Goal: Check status

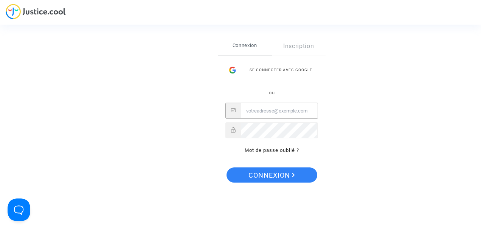
click at [258, 110] on input "Email" at bounding box center [279, 110] width 77 height 15
type input "s.jaouen35@gmail.com"
click at [226, 167] on button "Connexion" at bounding box center [271, 174] width 91 height 15
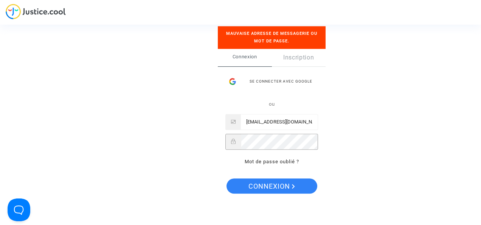
click at [229, 143] on div at bounding box center [271, 141] width 93 height 16
click at [226, 178] on button "Connexion" at bounding box center [271, 185] width 91 height 15
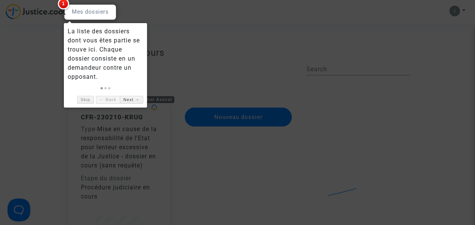
click at [145, 141] on div at bounding box center [237, 112] width 475 height 225
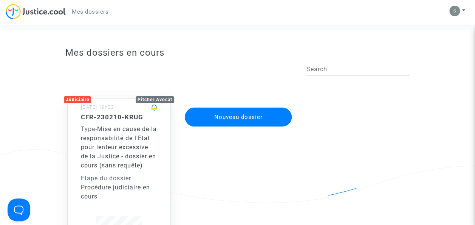
click at [145, 141] on div "Type - Mise en cause de la responsabilité de l'Etat pour lenteur excessive de l…" at bounding box center [119, 146] width 76 height 45
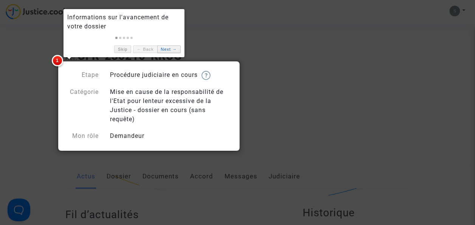
click at [169, 50] on link "Next →" at bounding box center [168, 49] width 23 height 8
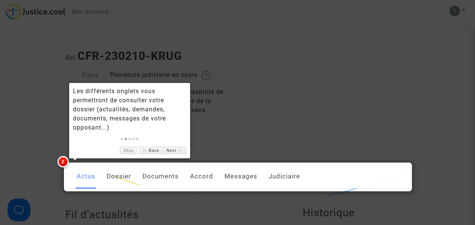
click at [282, 121] on div at bounding box center [237, 112] width 475 height 225
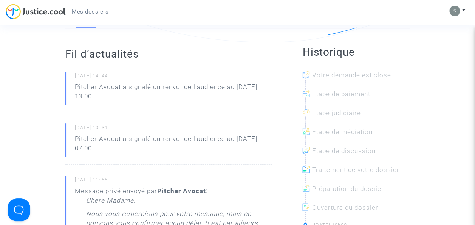
scroll to position [163, 0]
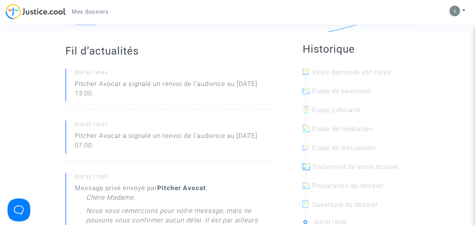
click at [118, 95] on p "Pitcher Avocat a signalé un renvoi de l'audience au [DATE] 13:00." at bounding box center [173, 90] width 197 height 23
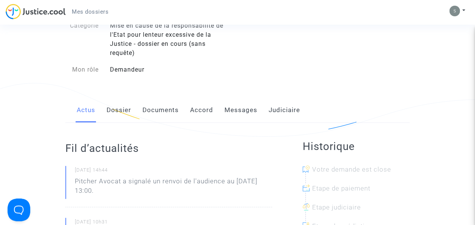
scroll to position [65, 0]
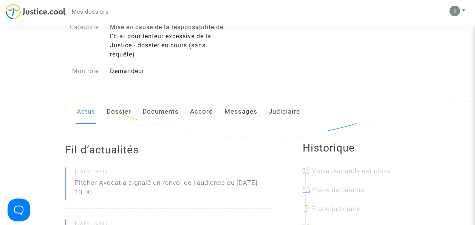
click at [126, 110] on link "Dossier" at bounding box center [119, 111] width 25 height 25
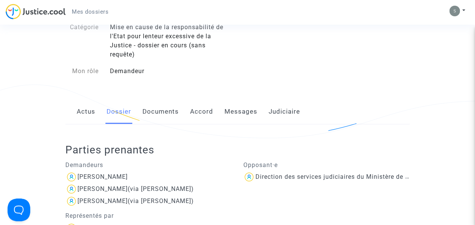
click at [161, 111] on link "Documents" at bounding box center [161, 111] width 36 height 25
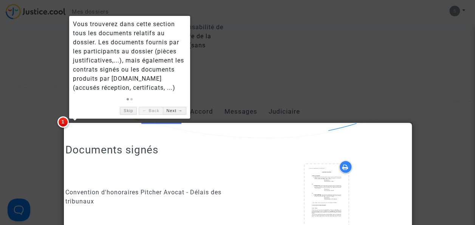
click at [289, 56] on div at bounding box center [237, 112] width 475 height 225
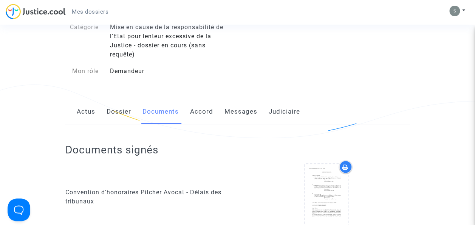
click at [209, 112] on link "Accord" at bounding box center [201, 111] width 23 height 25
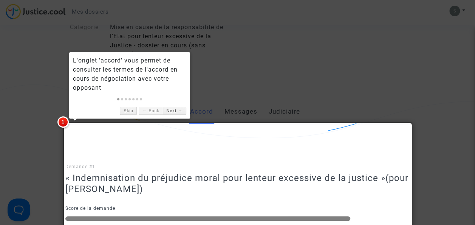
scroll to position [26, 0]
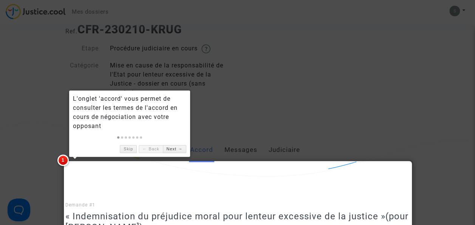
click at [213, 145] on div at bounding box center [237, 112] width 475 height 225
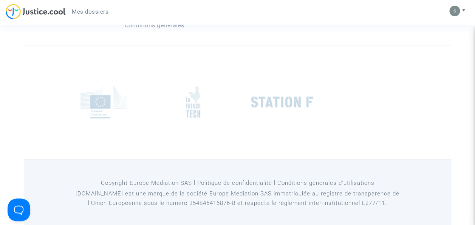
scroll to position [775, 0]
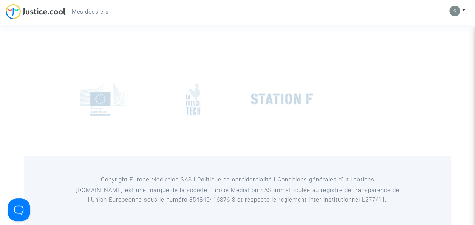
scroll to position [65, 0]
